Goal: Information Seeking & Learning: Check status

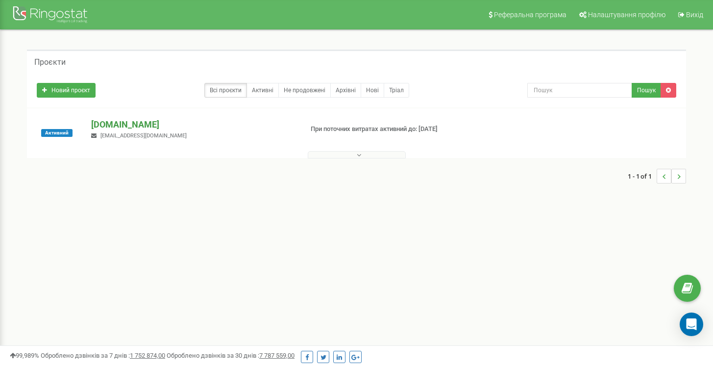
click at [127, 128] on p "[DOMAIN_NAME]" at bounding box center [192, 124] width 203 height 13
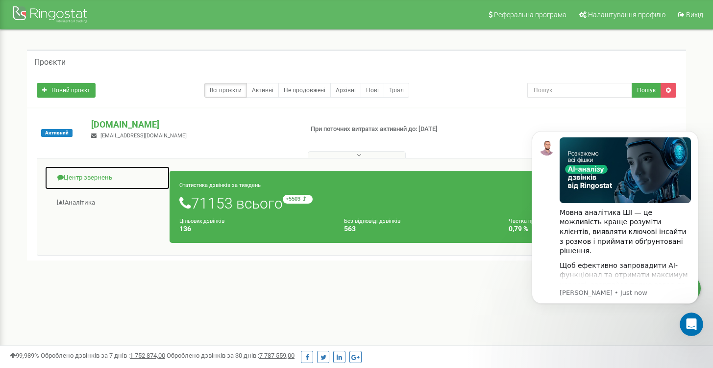
click at [100, 174] on link "Центр звернень" at bounding box center [108, 178] width 126 height 24
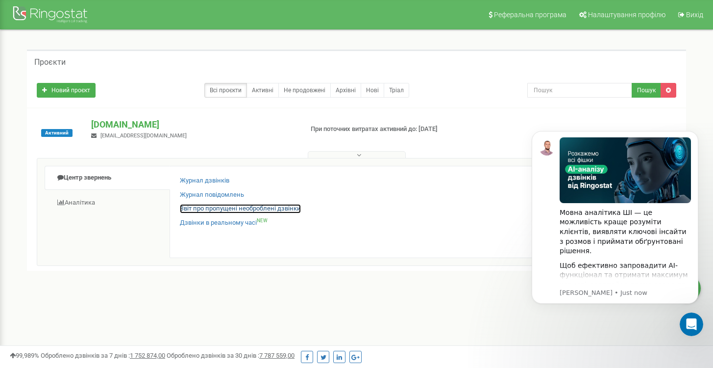
click at [234, 209] on link "Звіт про пропущені необроблені дзвінки" at bounding box center [240, 208] width 121 height 9
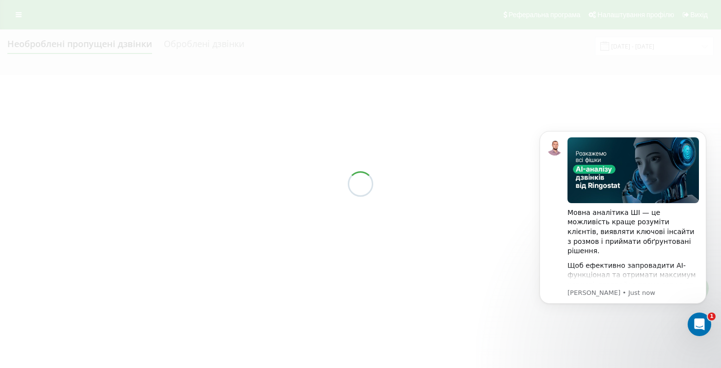
click at [481, 210] on div at bounding box center [360, 184] width 721 height 368
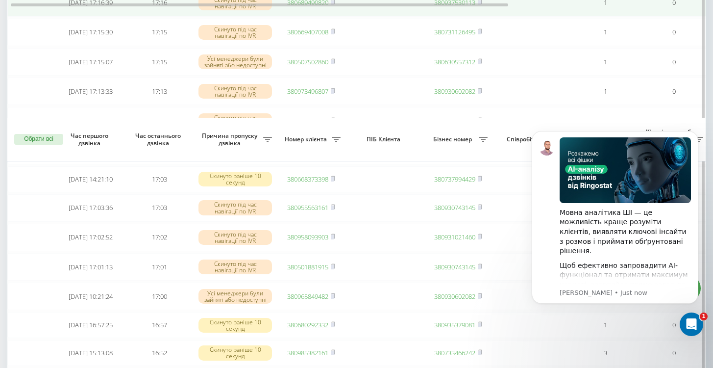
scroll to position [612, 0]
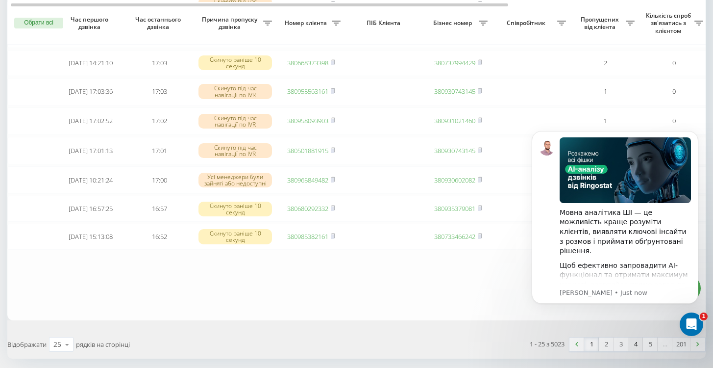
click at [638, 351] on link "4" at bounding box center [636, 344] width 15 height 14
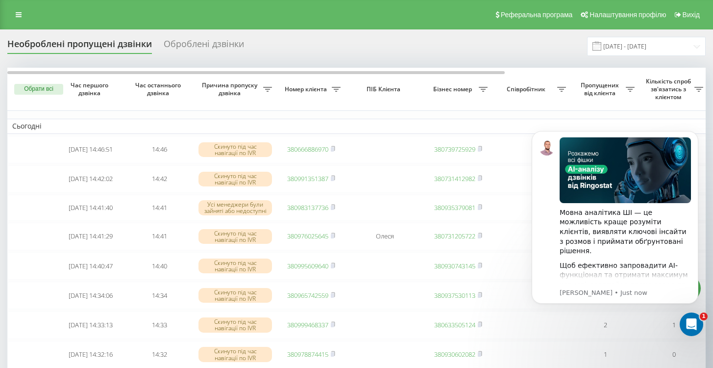
click at [25, 25] on div "Реферальна програма Налаштування профілю Вихід" at bounding box center [356, 14] width 713 height 29
click at [17, 16] on icon at bounding box center [19, 14] width 6 height 7
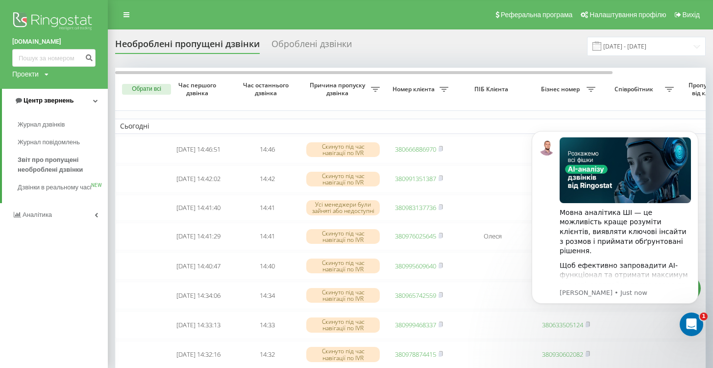
click at [59, 101] on span "Центр звернень" at bounding box center [49, 100] width 50 height 7
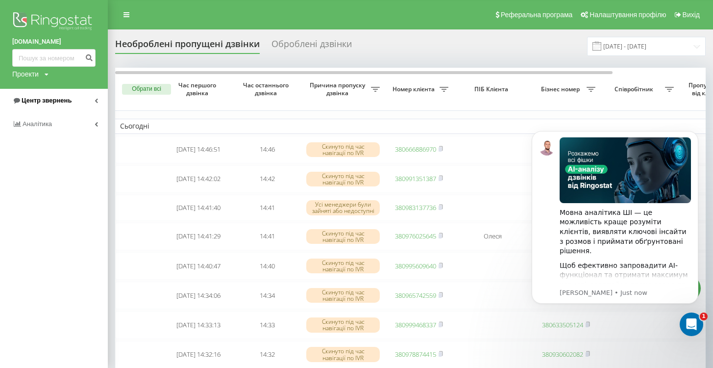
click at [59, 101] on span "Центр звернень" at bounding box center [47, 100] width 50 height 7
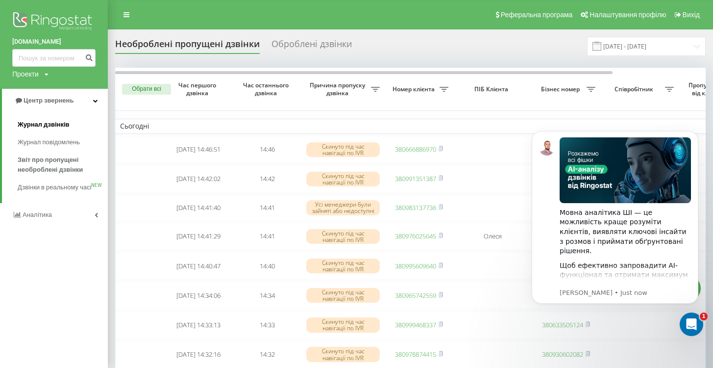
click at [56, 127] on span "Журнал дзвінків" at bounding box center [44, 125] width 52 height 10
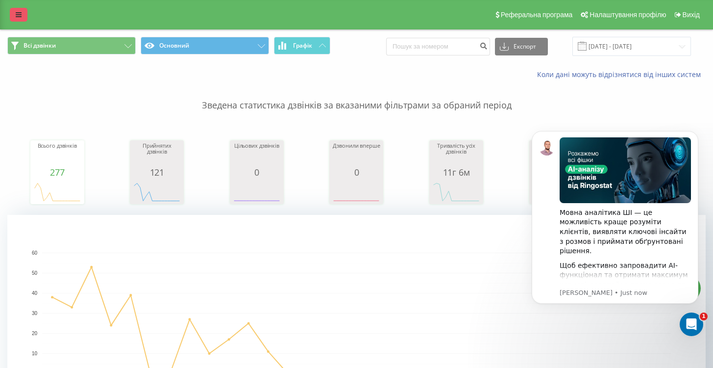
click at [19, 21] on link at bounding box center [19, 15] width 18 height 14
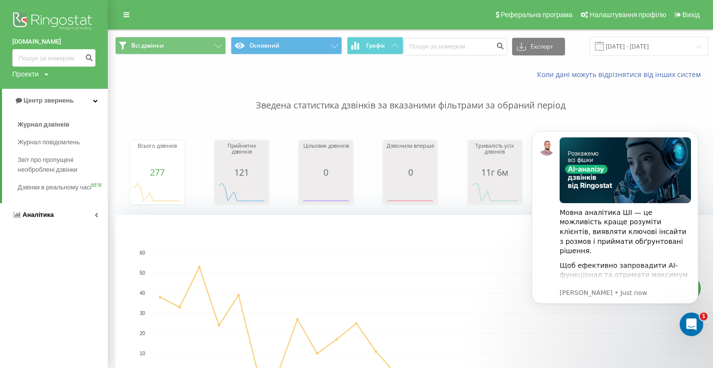
click at [51, 218] on span "Аналiтика" at bounding box center [38, 214] width 31 height 7
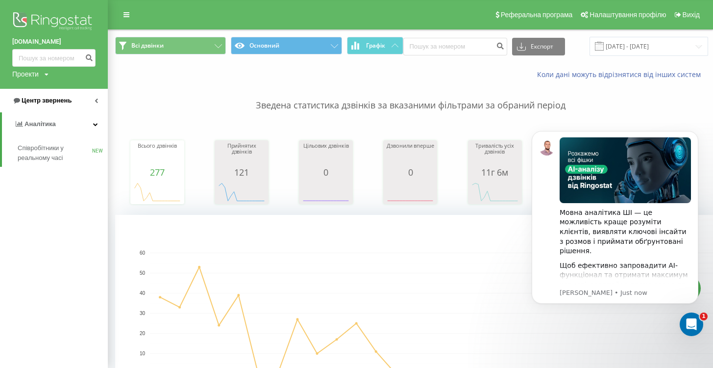
click at [66, 101] on span "Центр звернень" at bounding box center [47, 100] width 50 height 7
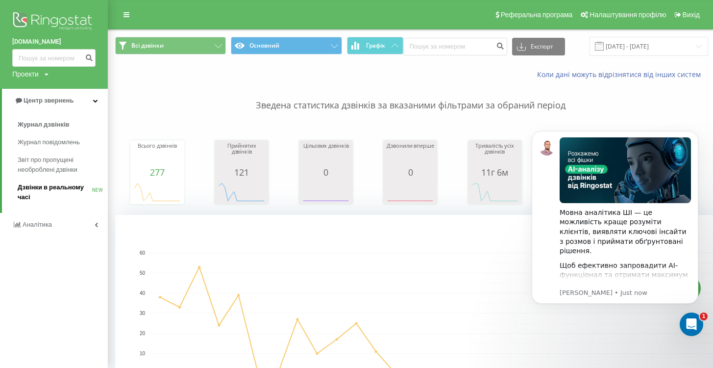
click at [51, 181] on link "Дзвінки в реальному часі NEW" at bounding box center [63, 191] width 90 height 27
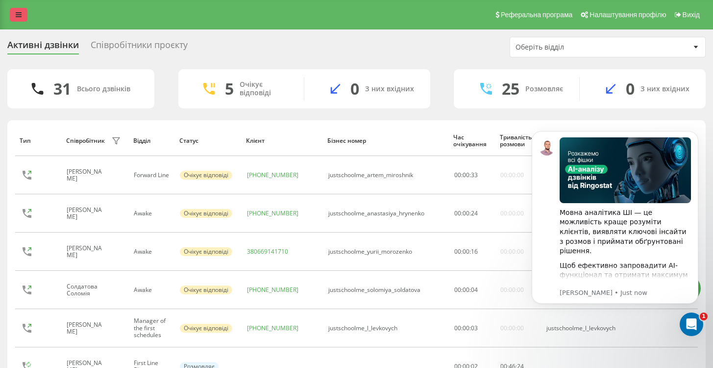
click at [15, 11] on link at bounding box center [19, 15] width 18 height 14
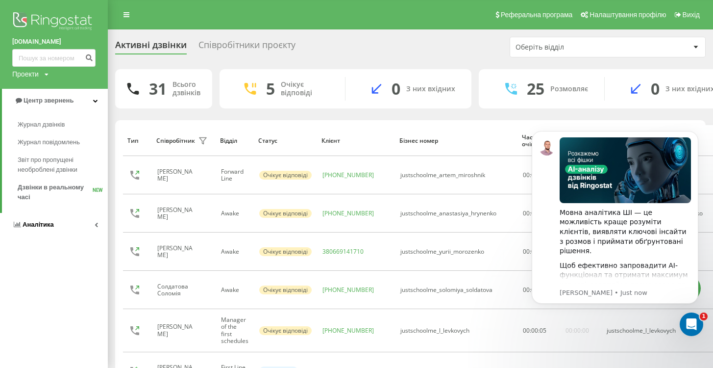
click at [99, 224] on link "Аналiтика" at bounding box center [54, 225] width 108 height 24
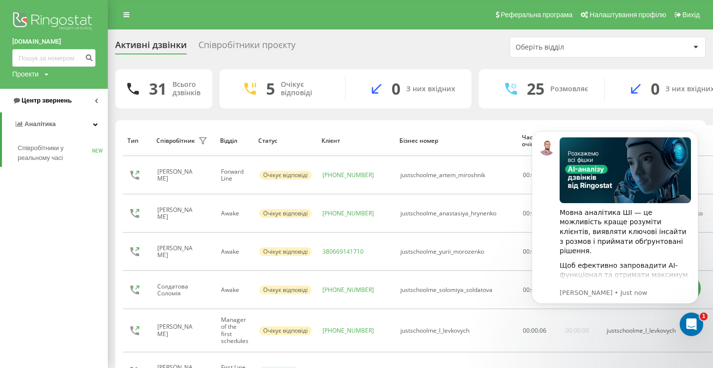
click at [84, 100] on link "Центр звернень" at bounding box center [54, 101] width 108 height 24
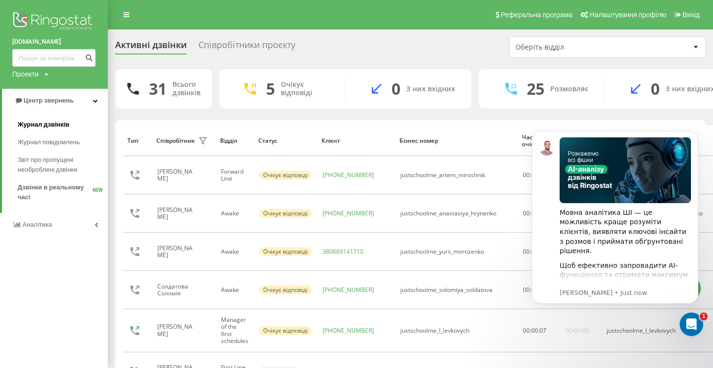
click at [68, 126] on span "Журнал дзвінків" at bounding box center [44, 125] width 52 height 10
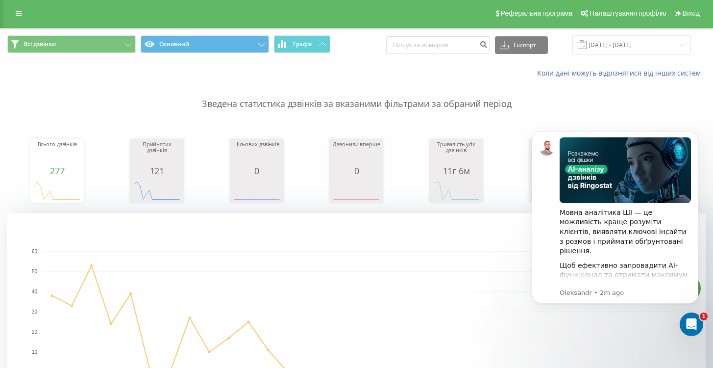
scroll to position [2, 0]
click at [12, 18] on link at bounding box center [19, 13] width 18 height 14
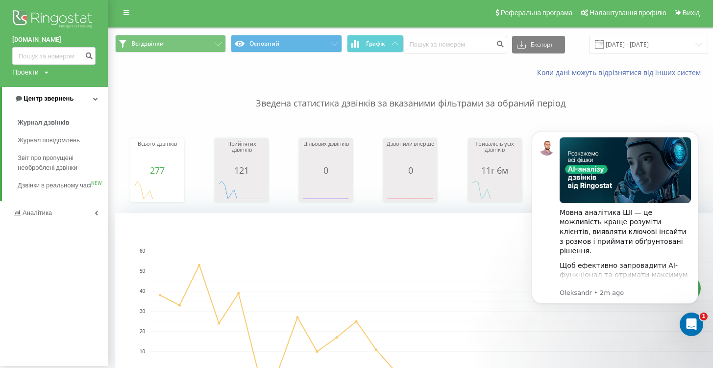
click at [79, 97] on link "Центр звернень" at bounding box center [55, 99] width 106 height 24
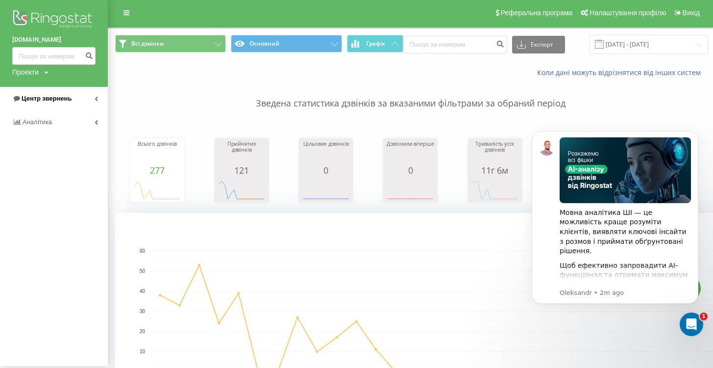
click at [79, 97] on link "Центр звернень" at bounding box center [54, 99] width 108 height 24
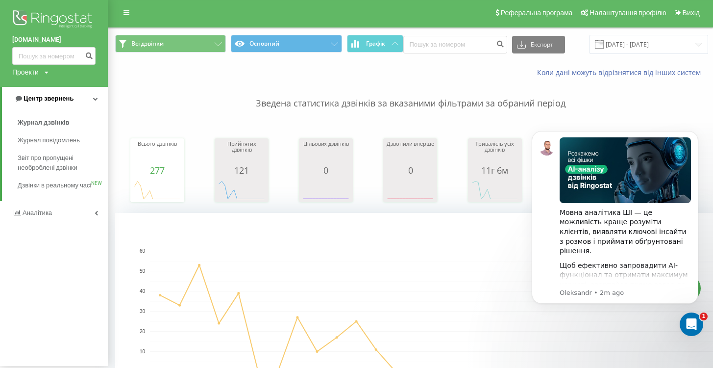
click at [80, 99] on link "Центр звернень" at bounding box center [55, 99] width 106 height 24
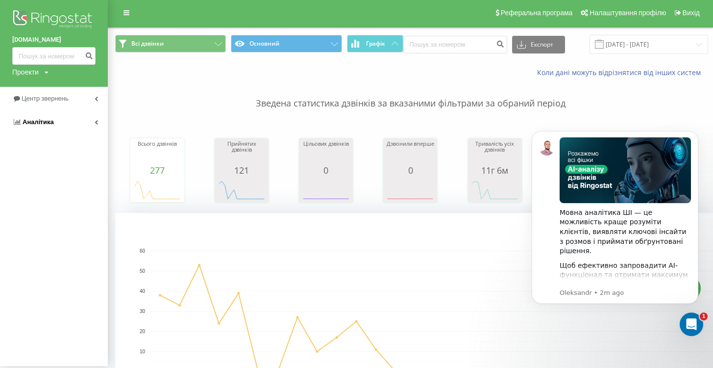
click at [91, 125] on link "Аналiтика" at bounding box center [54, 122] width 108 height 24
click at [44, 146] on span "Співробітники у реальному часі" at bounding box center [55, 151] width 75 height 20
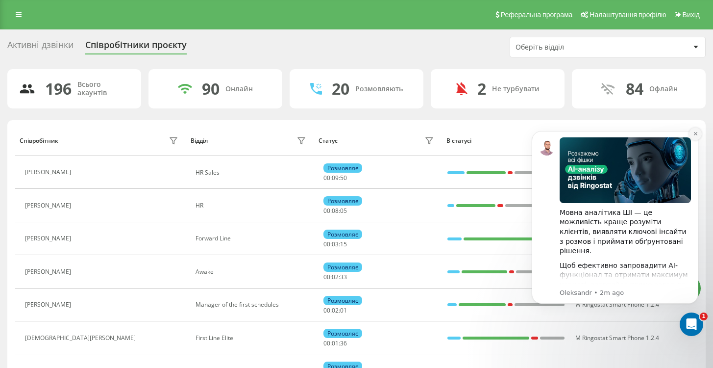
click at [696, 132] on icon "Dismiss notification" at bounding box center [695, 133] width 5 height 5
